Goal: Check status: Check status

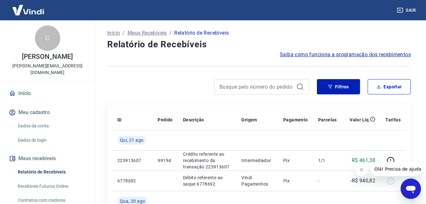
click at [173, 81] on div at bounding box center [208, 86] width 202 height 15
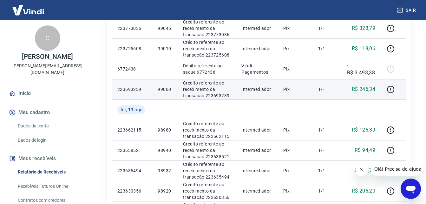
scroll to position [232, 0]
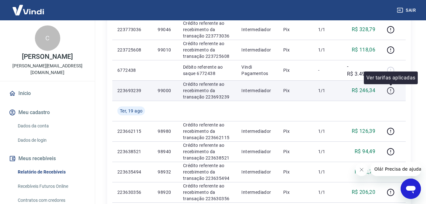
click at [388, 88] on icon "button" at bounding box center [390, 90] width 7 height 7
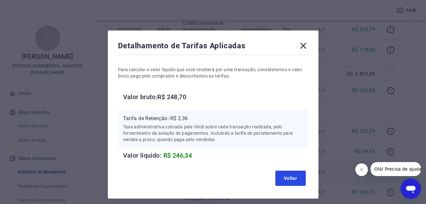
click at [280, 178] on button "Voltar" at bounding box center [290, 177] width 30 height 15
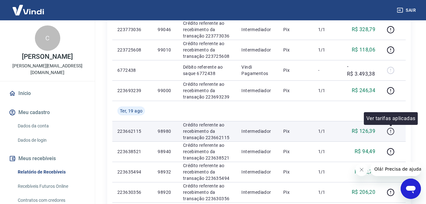
click at [393, 128] on icon "button" at bounding box center [390, 130] width 7 height 7
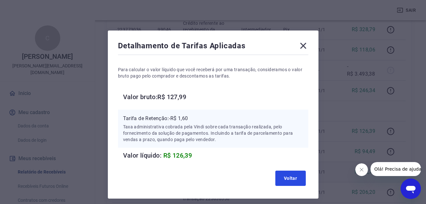
drag, startPoint x: 288, startPoint y: 179, endPoint x: 324, endPoint y: 162, distance: 40.0
click at [288, 179] on button "Voltar" at bounding box center [290, 177] width 30 height 15
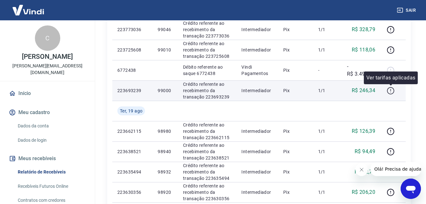
click at [392, 92] on icon "button" at bounding box center [391, 91] width 8 height 8
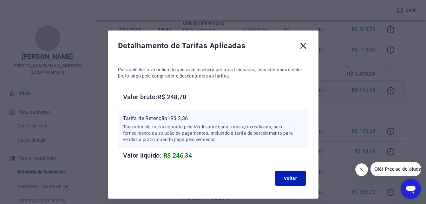
click at [302, 46] on icon at bounding box center [303, 46] width 10 height 10
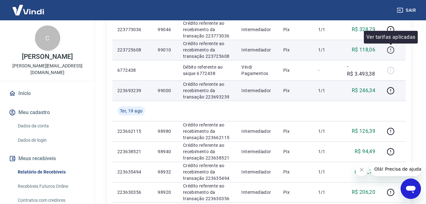
click at [390, 46] on icon "button" at bounding box center [390, 49] width 7 height 7
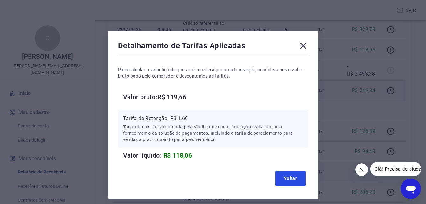
click at [284, 178] on button "Voltar" at bounding box center [290, 177] width 30 height 15
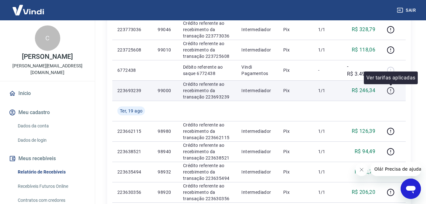
click at [392, 91] on icon "button" at bounding box center [391, 91] width 8 height 8
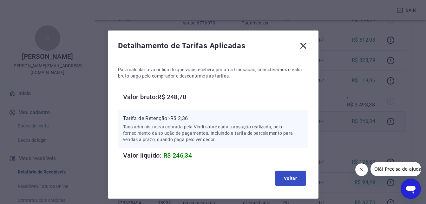
scroll to position [200, 0]
click at [284, 175] on button "Voltar" at bounding box center [290, 177] width 30 height 15
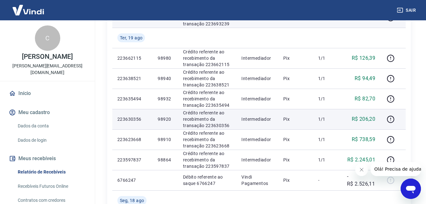
scroll to position [306, 0]
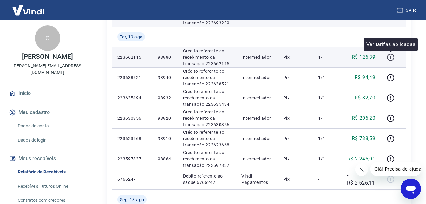
click at [388, 58] on icon "button" at bounding box center [391, 57] width 8 height 8
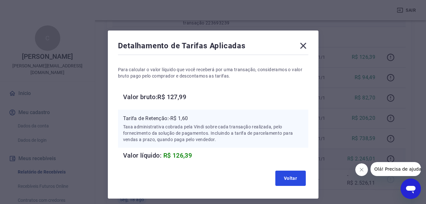
drag, startPoint x: 290, startPoint y: 176, endPoint x: 320, endPoint y: 153, distance: 37.2
click at [290, 176] on button "Voltar" at bounding box center [290, 177] width 30 height 15
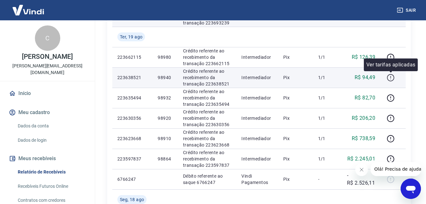
click at [392, 77] on icon "button" at bounding box center [391, 78] width 8 height 8
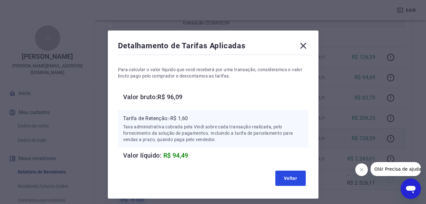
drag, startPoint x: 297, startPoint y: 177, endPoint x: 339, endPoint y: 141, distance: 55.3
click at [297, 177] on button "Voltar" at bounding box center [290, 177] width 30 height 15
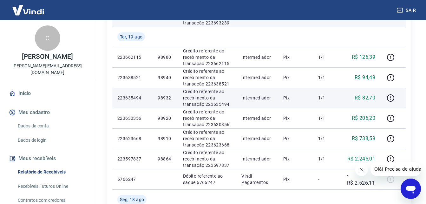
click at [397, 101] on div at bounding box center [392, 98] width 15 height 10
click at [390, 100] on icon "button" at bounding box center [391, 98] width 8 height 8
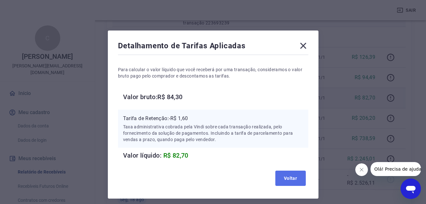
click at [292, 171] on button "Voltar" at bounding box center [290, 177] width 30 height 15
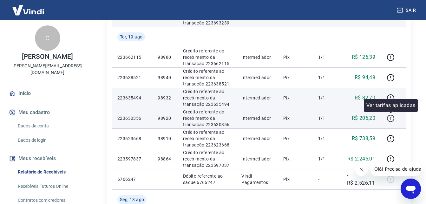
click at [388, 117] on icon "button" at bounding box center [391, 118] width 8 height 8
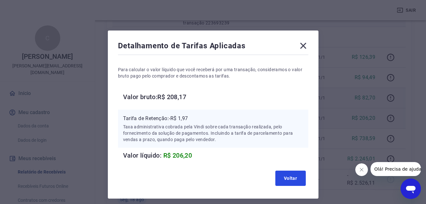
drag, startPoint x: 289, startPoint y: 175, endPoint x: 367, endPoint y: 120, distance: 96.1
click at [289, 175] on button "Voltar" at bounding box center [290, 177] width 30 height 15
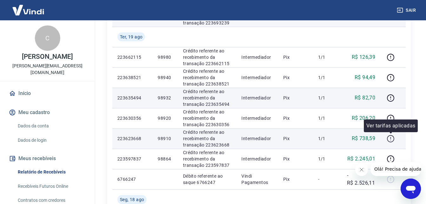
click at [388, 137] on icon "button" at bounding box center [391, 138] width 8 height 8
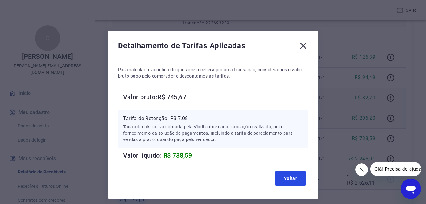
drag, startPoint x: 300, startPoint y: 179, endPoint x: 374, endPoint y: 121, distance: 93.8
click at [300, 179] on button "Voltar" at bounding box center [290, 177] width 30 height 15
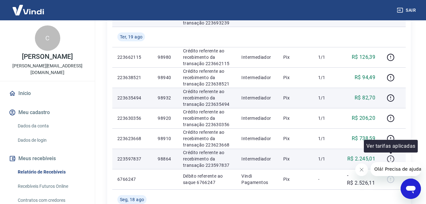
click at [391, 157] on icon "button" at bounding box center [390, 158] width 1 height 2
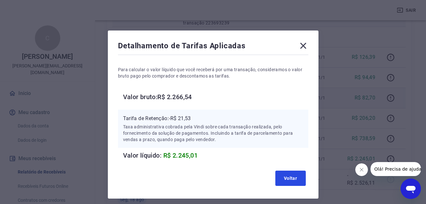
drag, startPoint x: 290, startPoint y: 179, endPoint x: 207, endPoint y: 96, distance: 117.0
click at [290, 179] on button "Voltar" at bounding box center [290, 177] width 30 height 15
